Goal: Task Accomplishment & Management: Complete application form

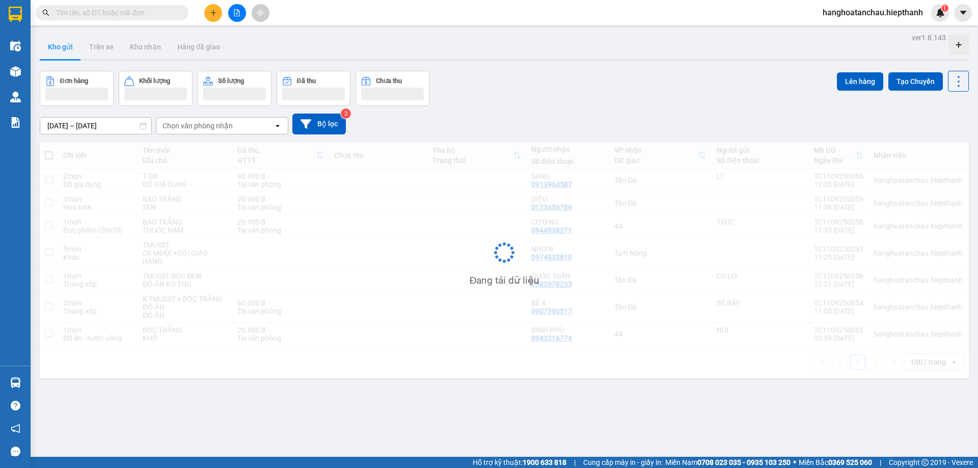
click at [210, 16] on button at bounding box center [213, 13] width 18 height 18
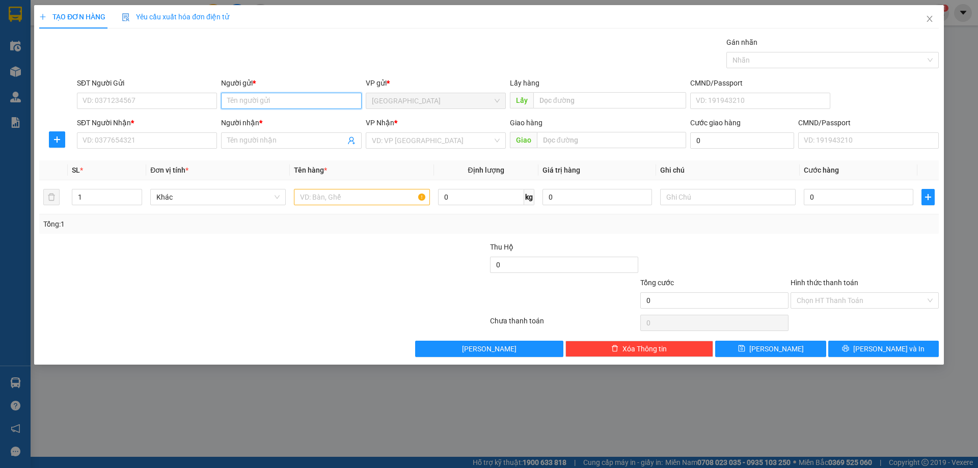
click at [246, 100] on input "Người gửi *" at bounding box center [291, 101] width 140 height 16
type input "MÁ TỎ"
click at [177, 145] on input "SĐT Người Nhận *" at bounding box center [147, 140] width 140 height 16
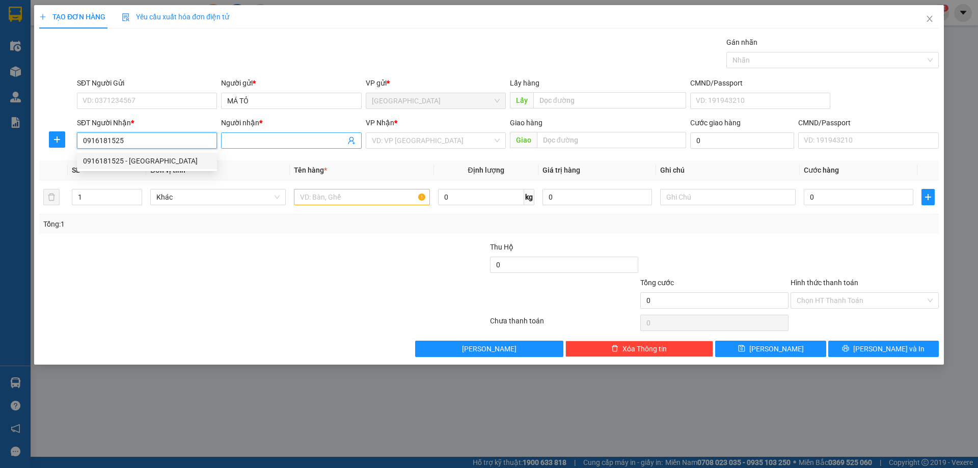
type input "0916181525"
click at [253, 145] on input "Người nhận *" at bounding box center [286, 140] width 118 height 11
type input "HIỀN"
click at [398, 138] on input "search" at bounding box center [432, 140] width 121 height 15
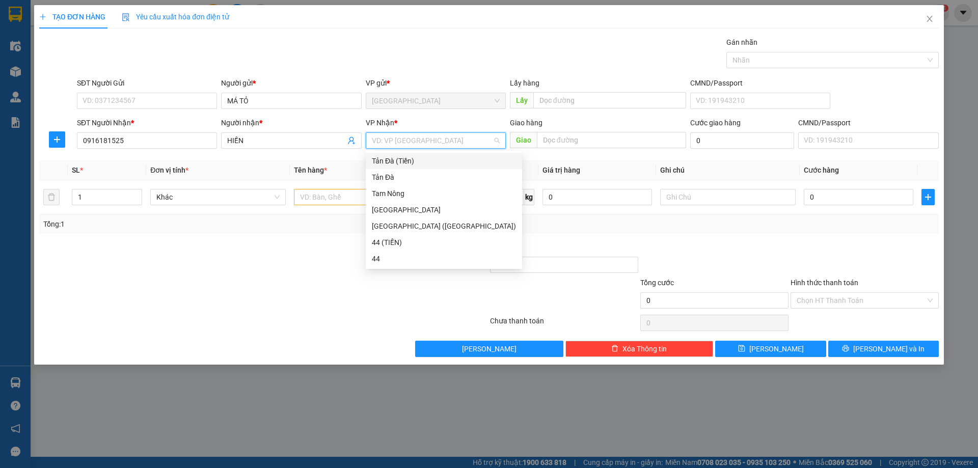
click at [402, 162] on div "Tản Đà (Tiền)" at bounding box center [444, 160] width 144 height 11
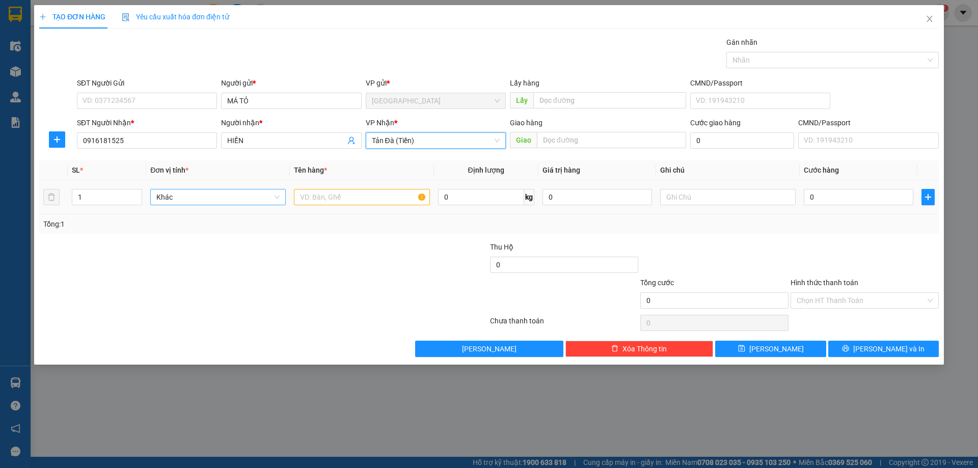
click at [226, 199] on span "Khác" at bounding box center [217, 196] width 123 height 15
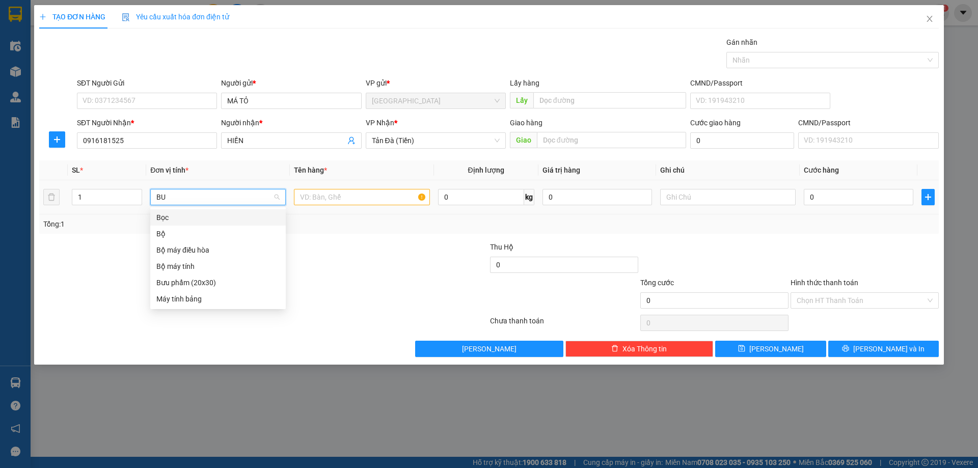
type input "BUU"
click at [199, 214] on div "Bưu phẩm (20x30)" at bounding box center [217, 217] width 123 height 11
click at [341, 191] on input "text" at bounding box center [361, 197] width 135 height 16
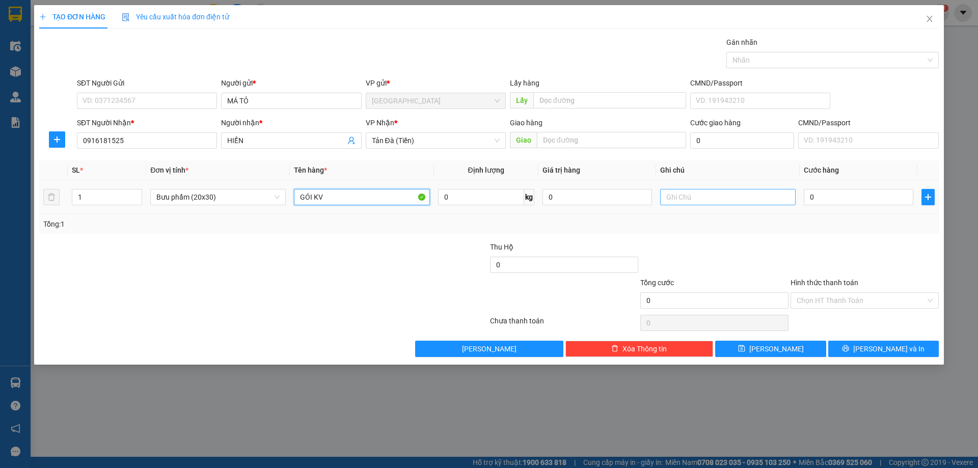
type input "GÓI KV"
click at [735, 193] on input "text" at bounding box center [727, 197] width 135 height 16
type input "GT+ TIỀN"
click at [839, 196] on input "0" at bounding box center [859, 197] width 110 height 16
type input "2"
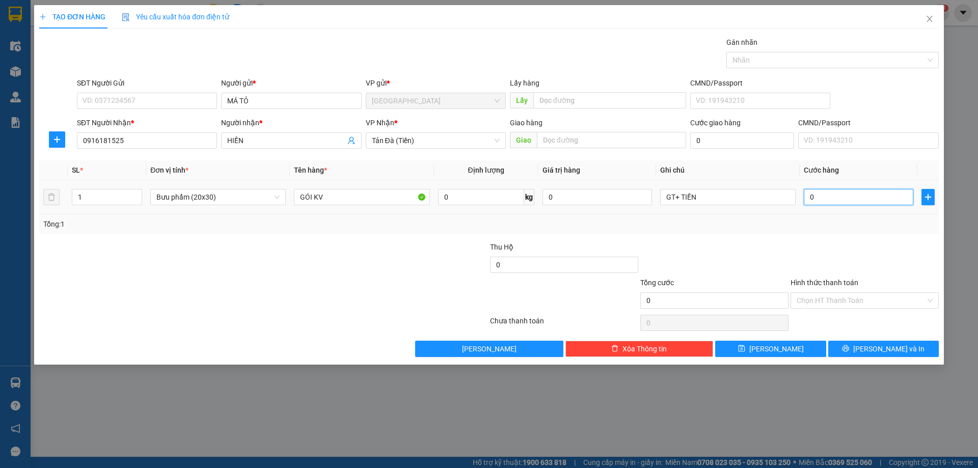
type input "2"
type input "20"
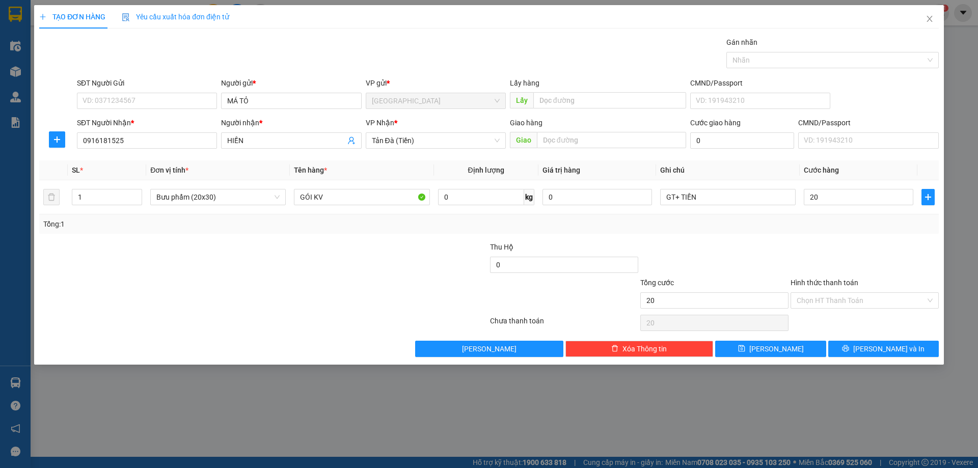
type input "20.000"
click at [772, 263] on div at bounding box center [714, 259] width 150 height 36
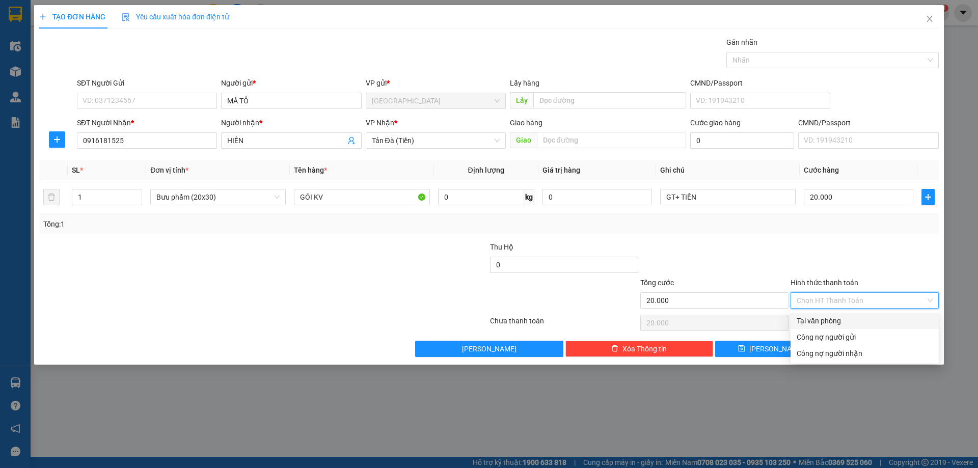
click at [815, 303] on input "Hình thức thanh toán" at bounding box center [861, 300] width 129 height 15
click at [823, 324] on div "Tại văn phòng" at bounding box center [865, 320] width 136 height 11
type input "0"
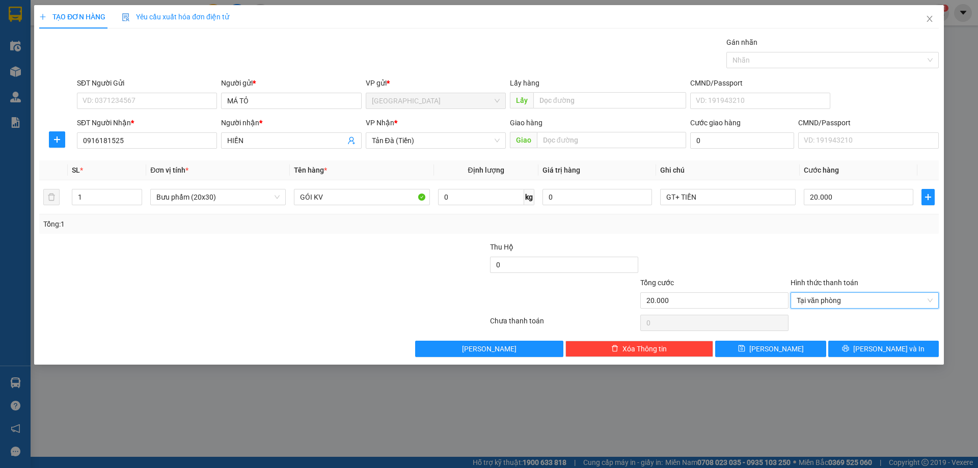
click at [742, 271] on div at bounding box center [714, 259] width 150 height 36
click at [798, 344] on button "[PERSON_NAME]" at bounding box center [770, 349] width 111 height 16
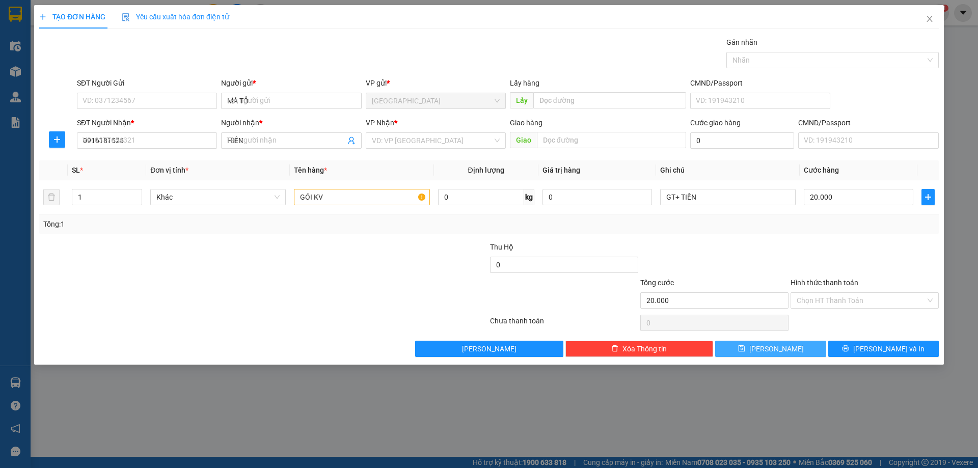
type input "0"
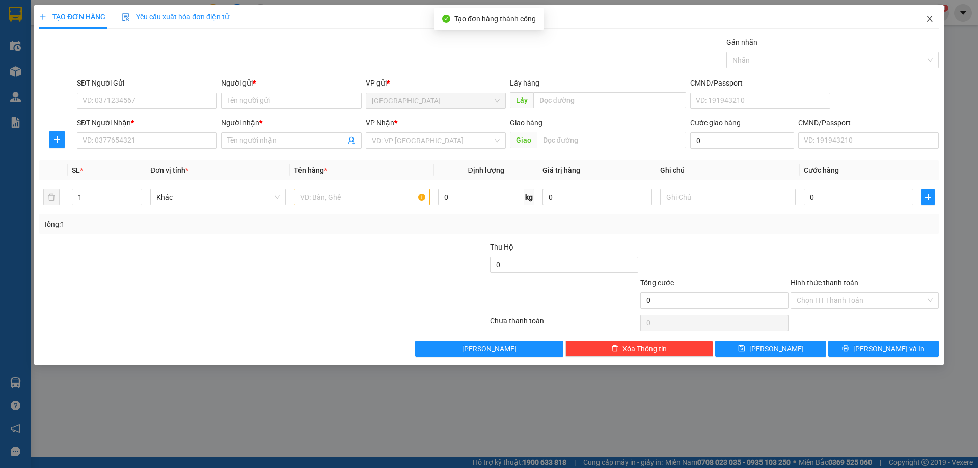
click at [932, 21] on icon "close" at bounding box center [929, 19] width 8 height 8
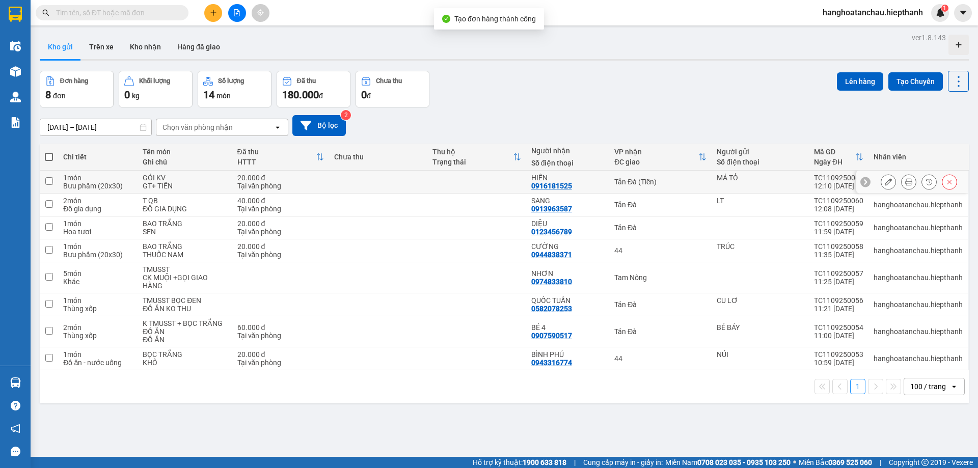
click at [524, 179] on td at bounding box center [476, 182] width 98 height 23
checkbox input "true"
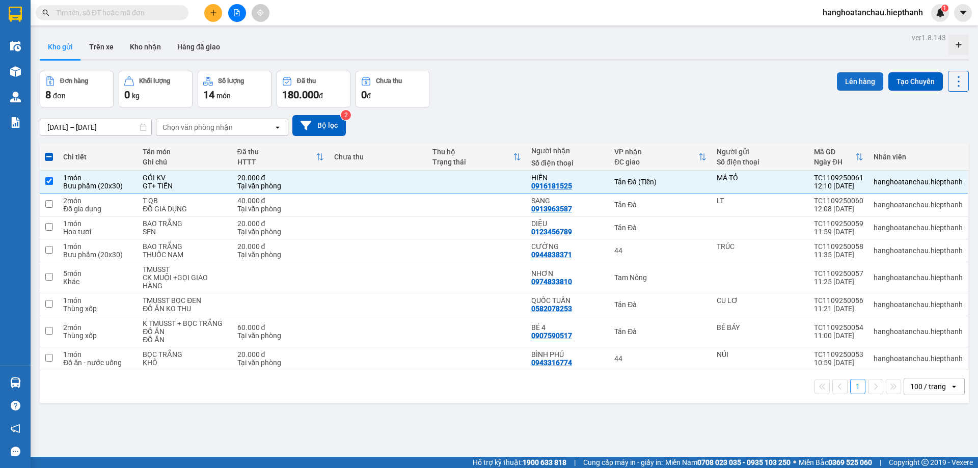
click at [855, 88] on button "Lên hàng" at bounding box center [860, 81] width 46 height 18
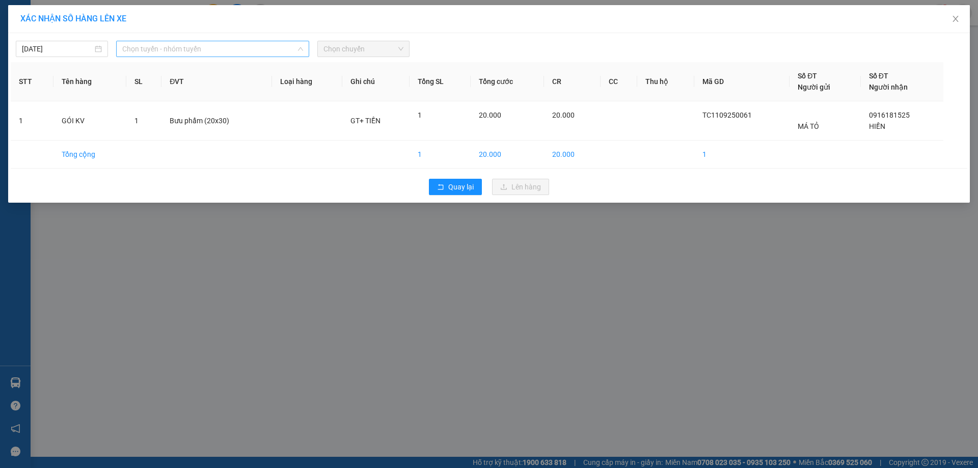
click at [232, 54] on span "Chọn tuyến - nhóm tuyến" at bounding box center [212, 48] width 181 height 15
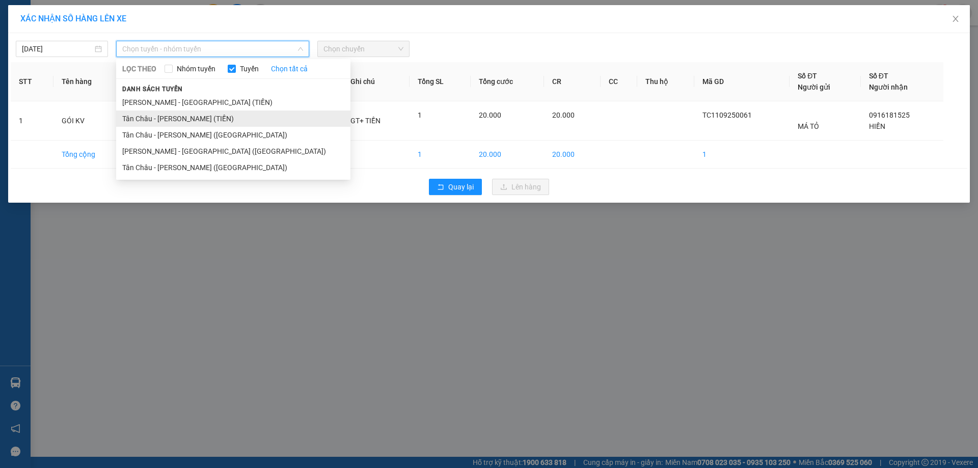
click at [178, 119] on li "Tân Châu - [PERSON_NAME] (TIỀN)" at bounding box center [233, 119] width 234 height 16
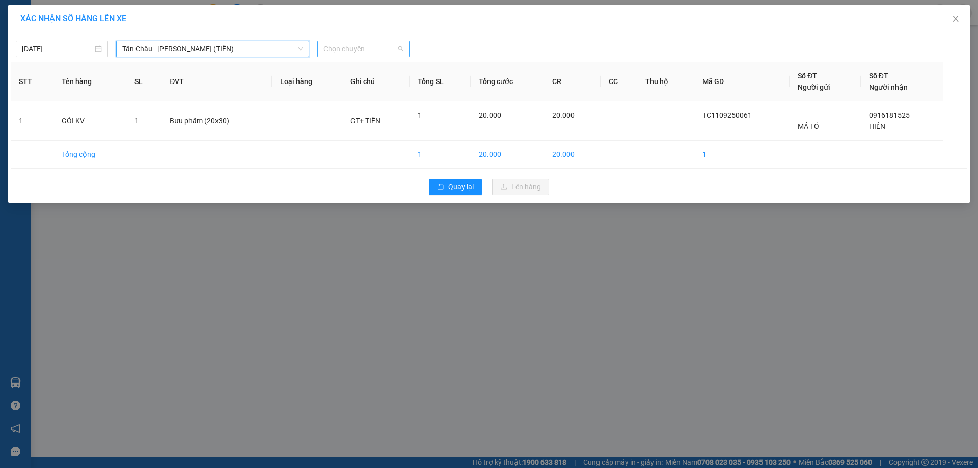
click at [362, 46] on span "Chọn chuyến" at bounding box center [363, 48] width 80 height 15
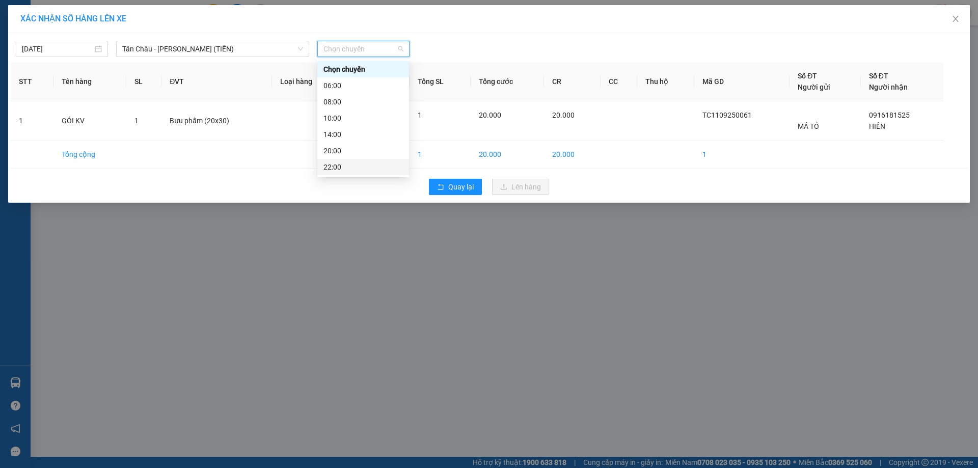
click at [334, 170] on div "22:00" at bounding box center [362, 166] width 79 height 11
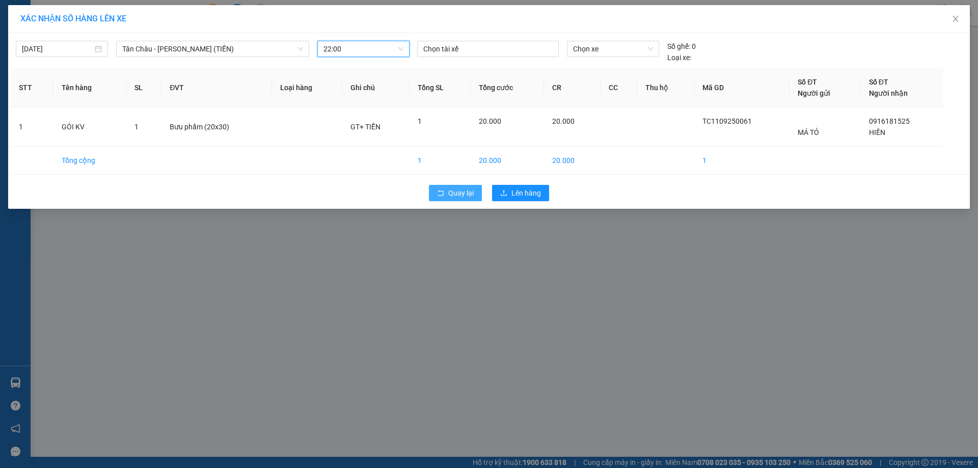
click at [459, 190] on span "Quay lại" at bounding box center [460, 192] width 25 height 11
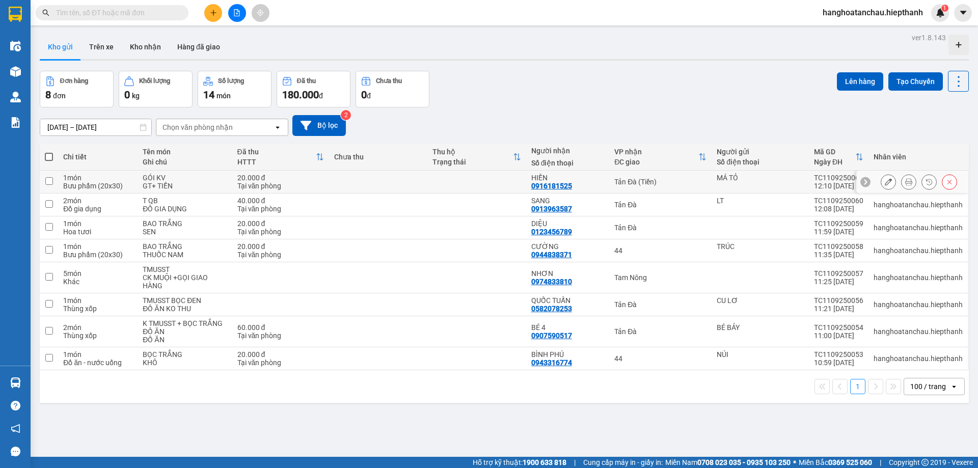
click at [885, 181] on icon at bounding box center [888, 181] width 7 height 7
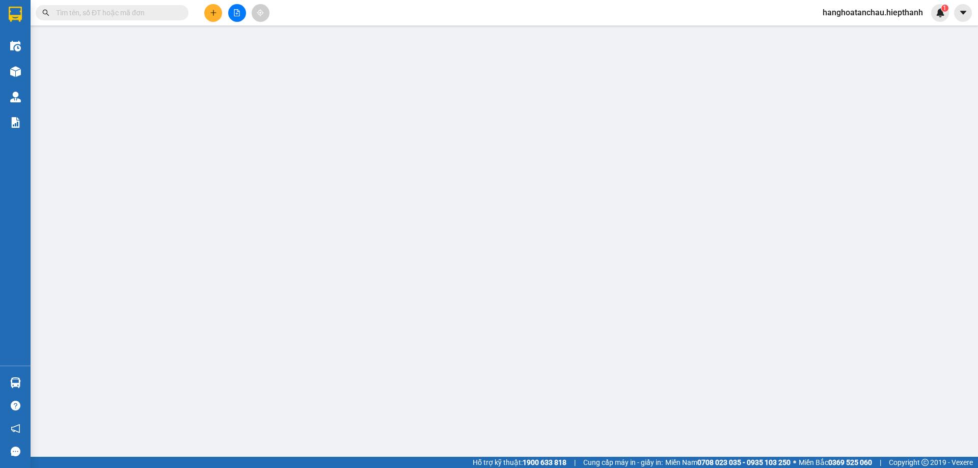
type input "0916181525"
type input "20.000"
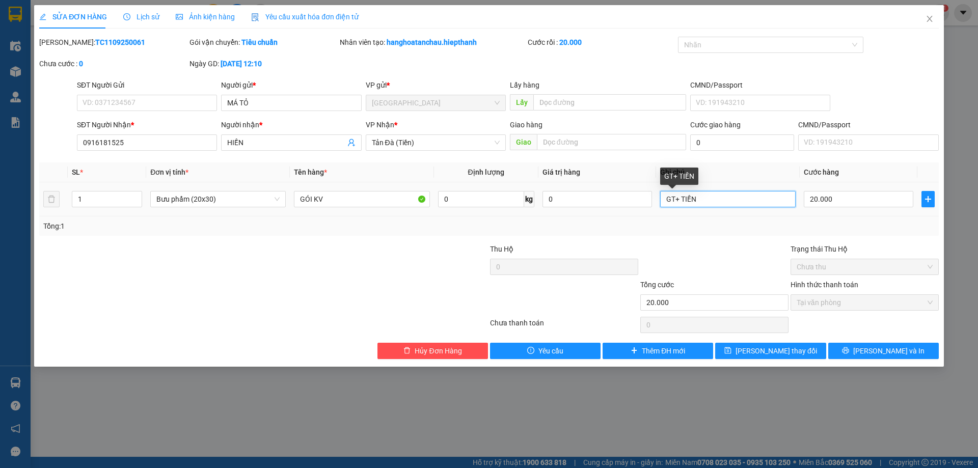
click at [739, 199] on input "GT+ TIỀN" at bounding box center [727, 199] width 135 height 16
type input "GT+ TIỀN ĐI XE 12H30"
click at [731, 271] on div at bounding box center [714, 261] width 150 height 36
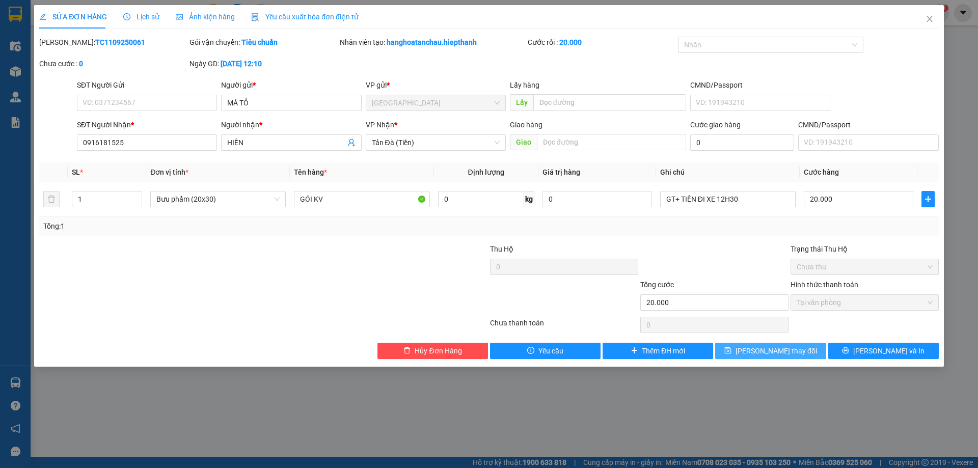
click at [801, 349] on button "[PERSON_NAME] thay đổi" at bounding box center [770, 351] width 111 height 16
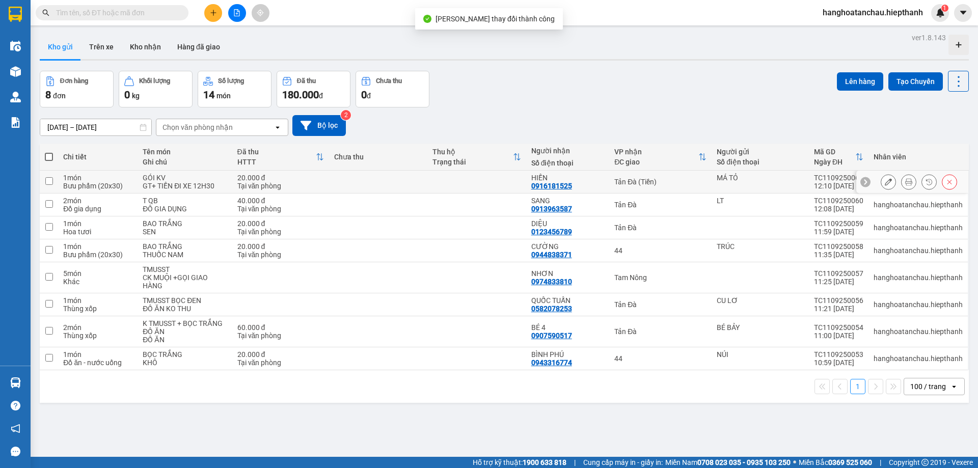
click at [461, 181] on td at bounding box center [476, 182] width 98 height 23
checkbox input "true"
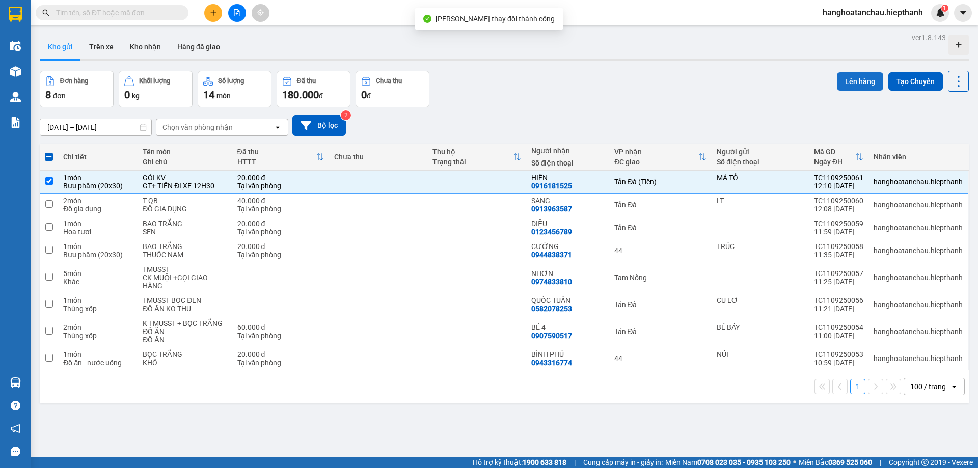
click at [840, 83] on button "Lên hàng" at bounding box center [860, 81] width 46 height 18
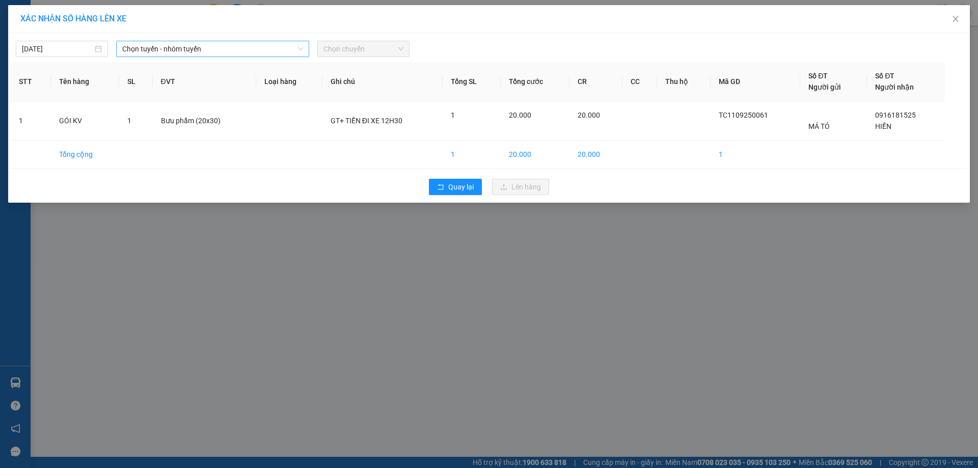
click at [144, 49] on span "Chọn tuyến - nhóm tuyến" at bounding box center [212, 48] width 181 height 15
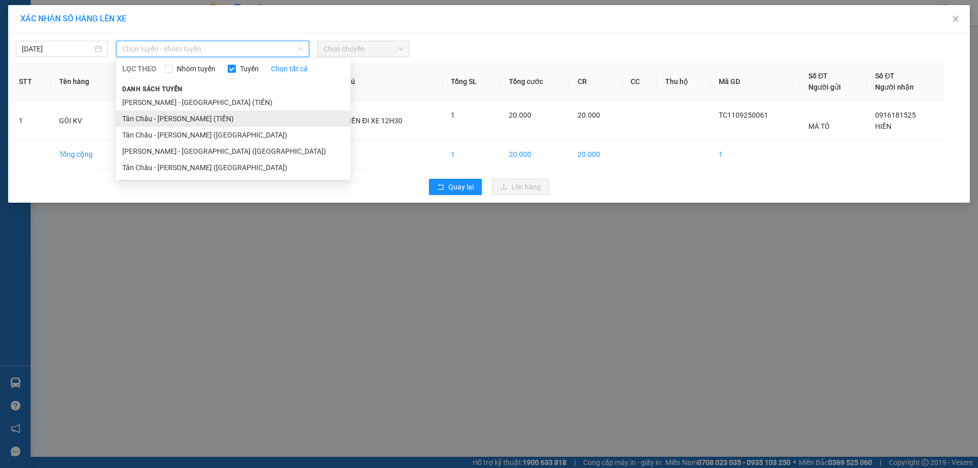
click at [162, 117] on li "Tân Châu - [PERSON_NAME] (TIỀN)" at bounding box center [233, 119] width 234 height 16
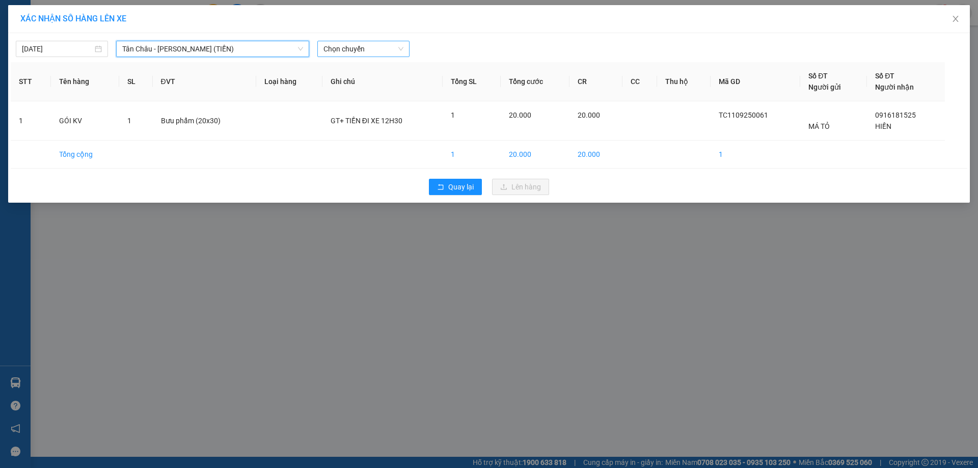
click at [382, 50] on span "Chọn chuyến" at bounding box center [363, 48] width 80 height 15
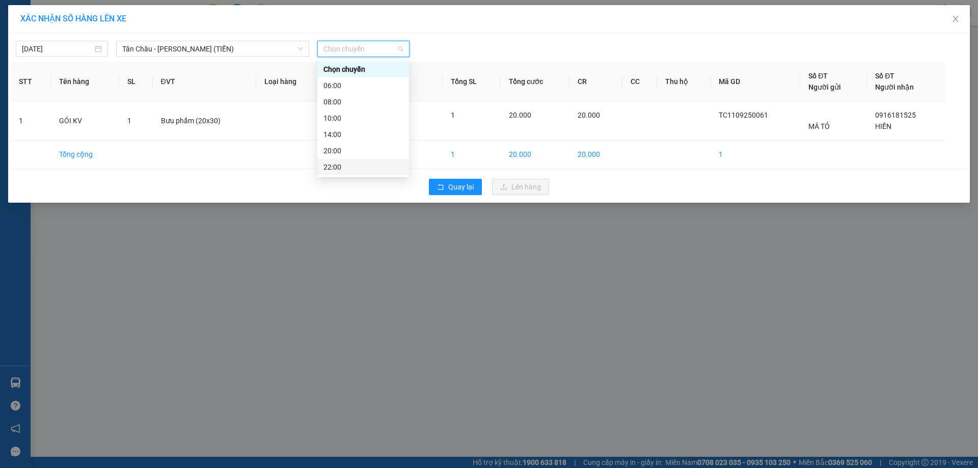
click at [350, 167] on div "22:00" at bounding box center [362, 166] width 79 height 11
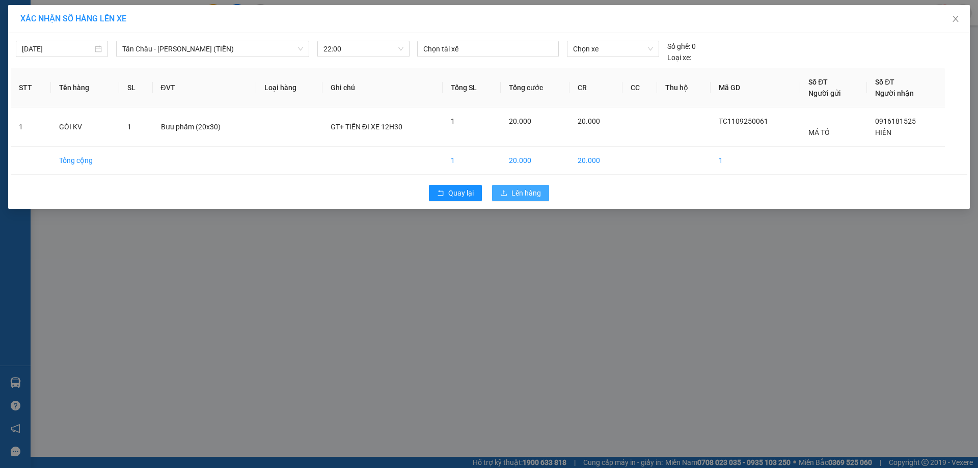
click at [518, 191] on span "Lên hàng" at bounding box center [526, 192] width 30 height 11
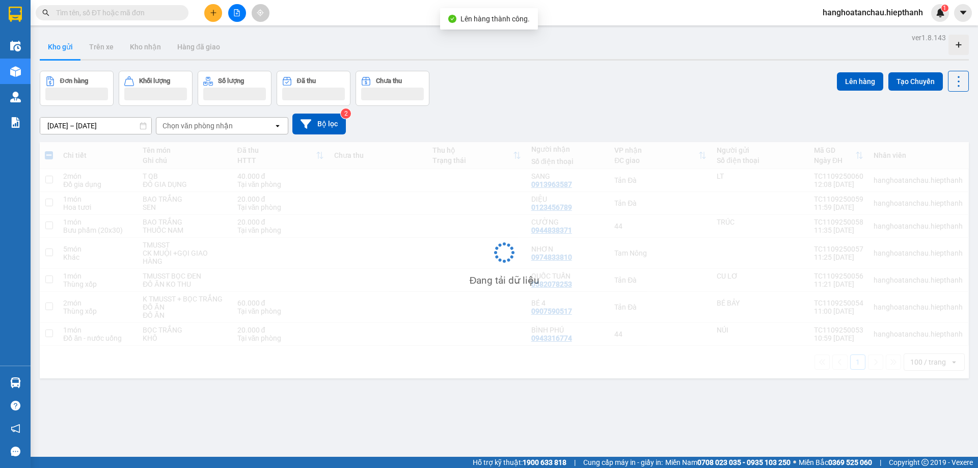
click at [532, 80] on div "Đơn hàng Khối lượng Số lượng Đã thu Chưa thu Lên hàng Tạo Chuyến" at bounding box center [504, 88] width 929 height 35
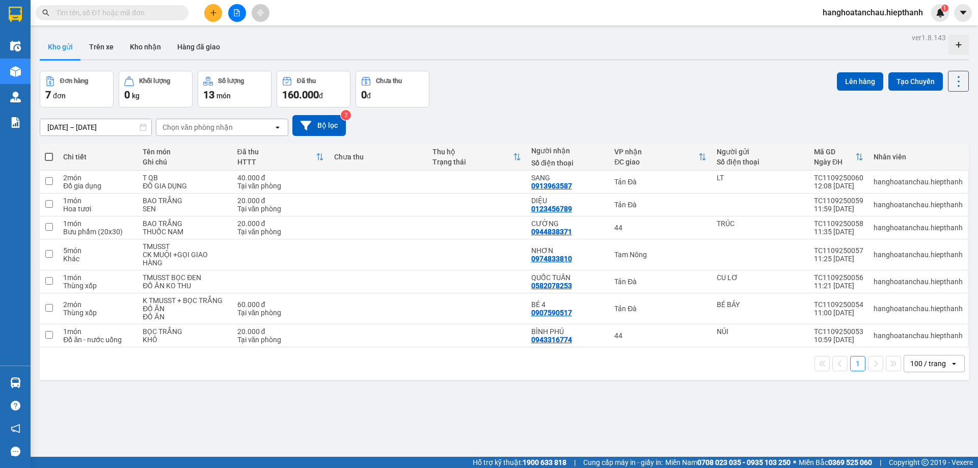
click at [581, 88] on div "Đơn hàng 7 đơn Khối lượng 0 kg Số lượng 13 món Đã thu 160.000 đ Chưa thu 0 đ Lê…" at bounding box center [504, 89] width 929 height 37
click at [576, 91] on div "Đơn hàng 7 đơn Khối lượng 0 kg Số lượng 13 món Đã thu 160.000 đ Chưa thu 0 đ Lê…" at bounding box center [504, 89] width 929 height 37
